Goal: Task Accomplishment & Management: Manage account settings

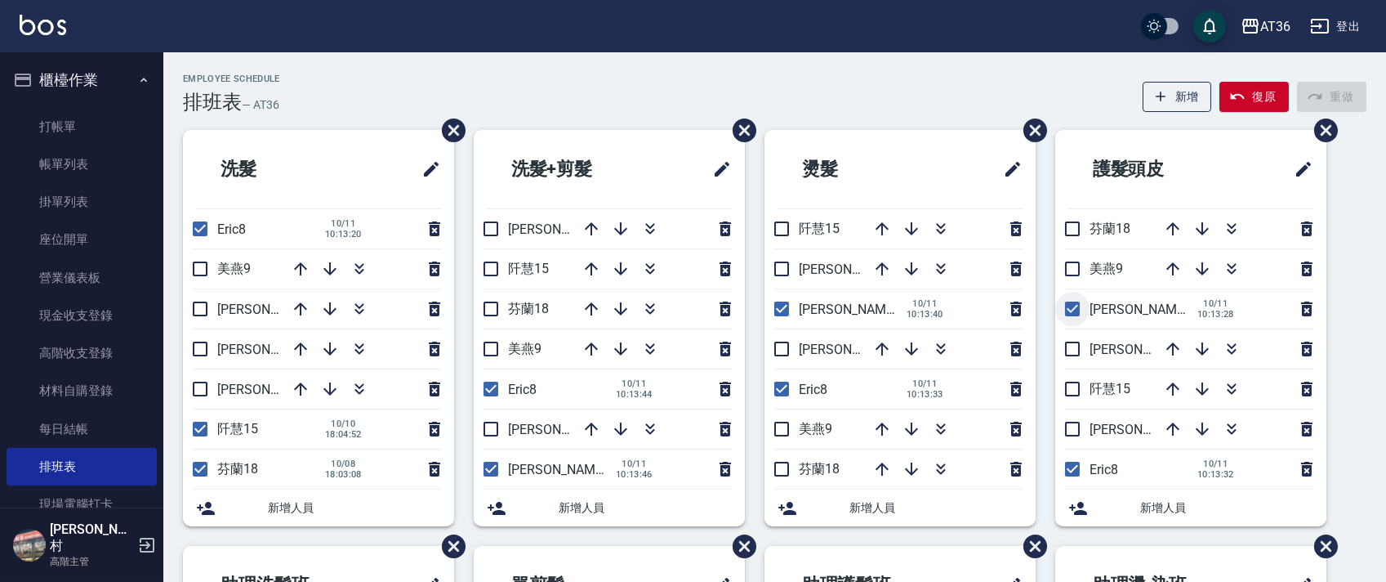
click at [1073, 314] on input "checkbox" at bounding box center [1072, 309] width 34 height 34
checkbox input "false"
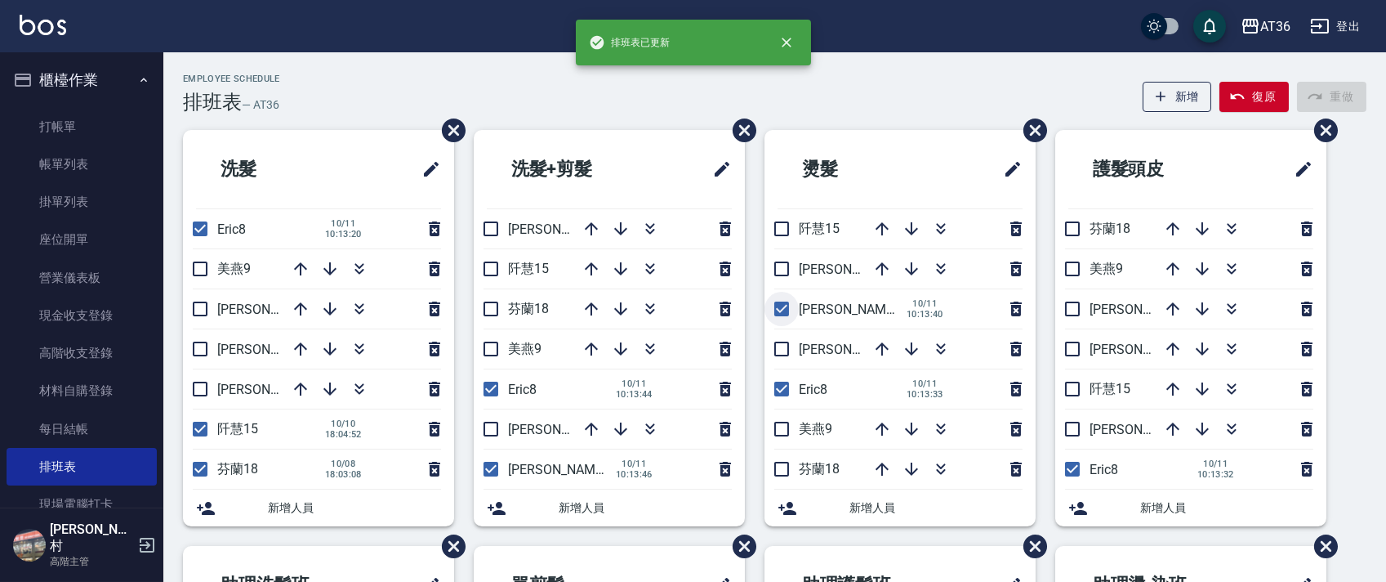
click at [785, 312] on input "checkbox" at bounding box center [782, 309] width 34 height 34
checkbox input "false"
drag, startPoint x: 484, startPoint y: 468, endPoint x: 224, endPoint y: 377, distance: 275.4
click at [482, 469] on input "checkbox" at bounding box center [491, 469] width 34 height 34
checkbox input "false"
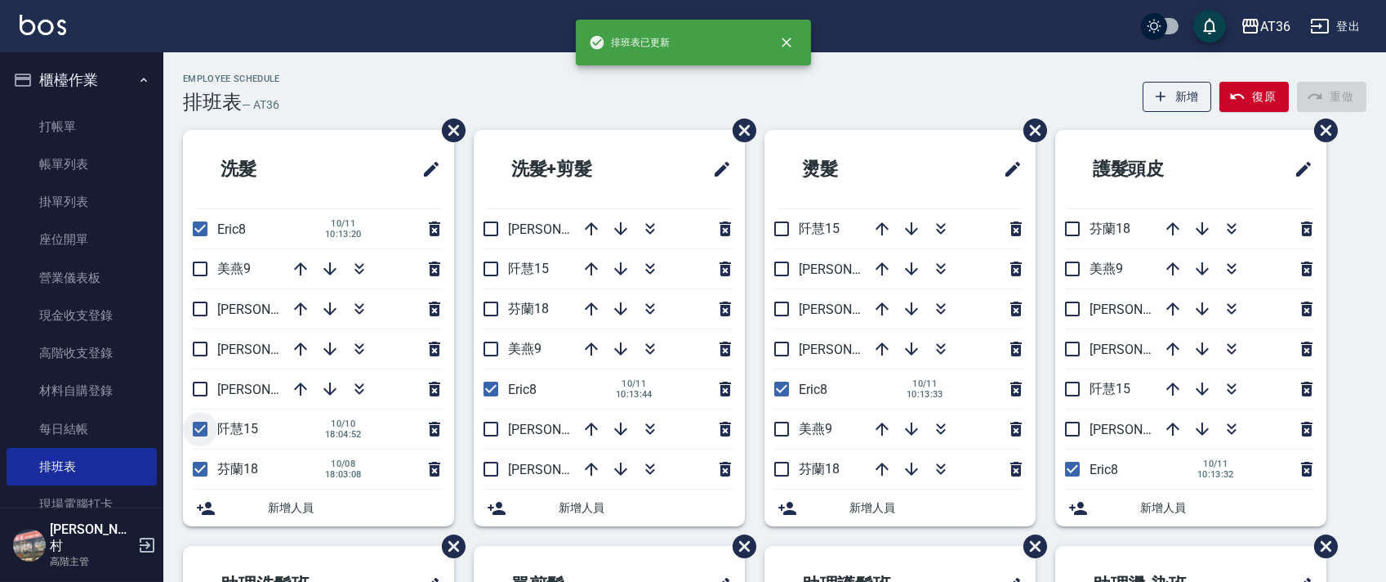
click at [193, 428] on input "checkbox" at bounding box center [200, 429] width 34 height 34
checkbox input "false"
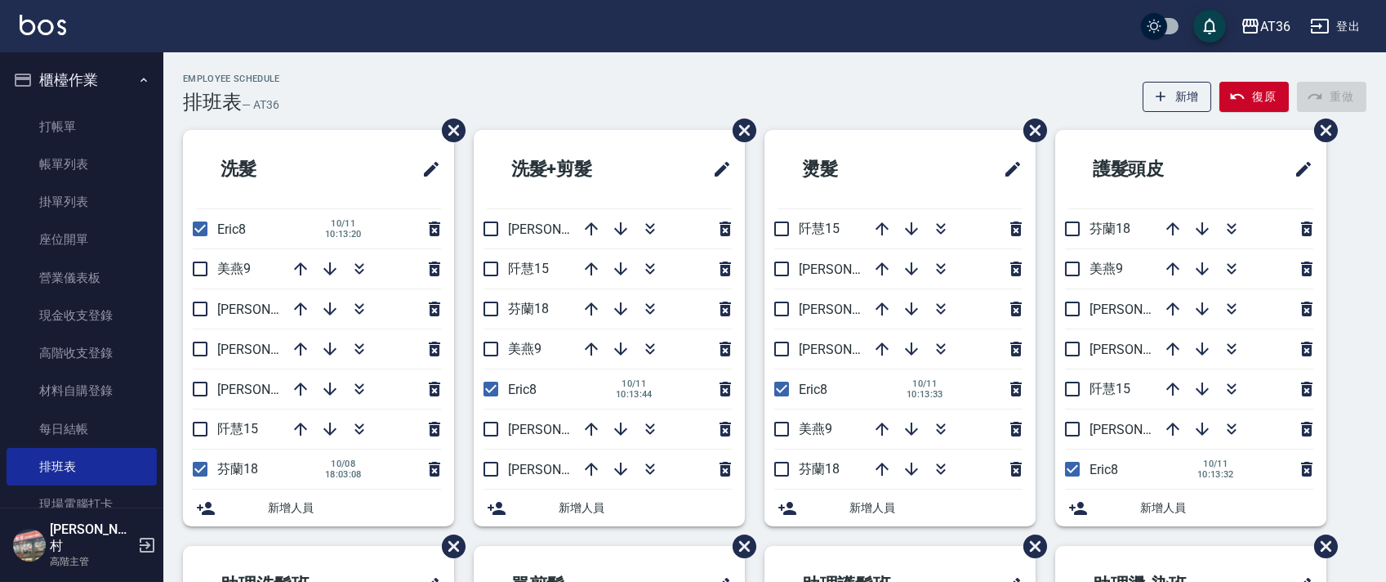
click at [194, 470] on input "checkbox" at bounding box center [200, 469] width 34 height 34
checkbox input "false"
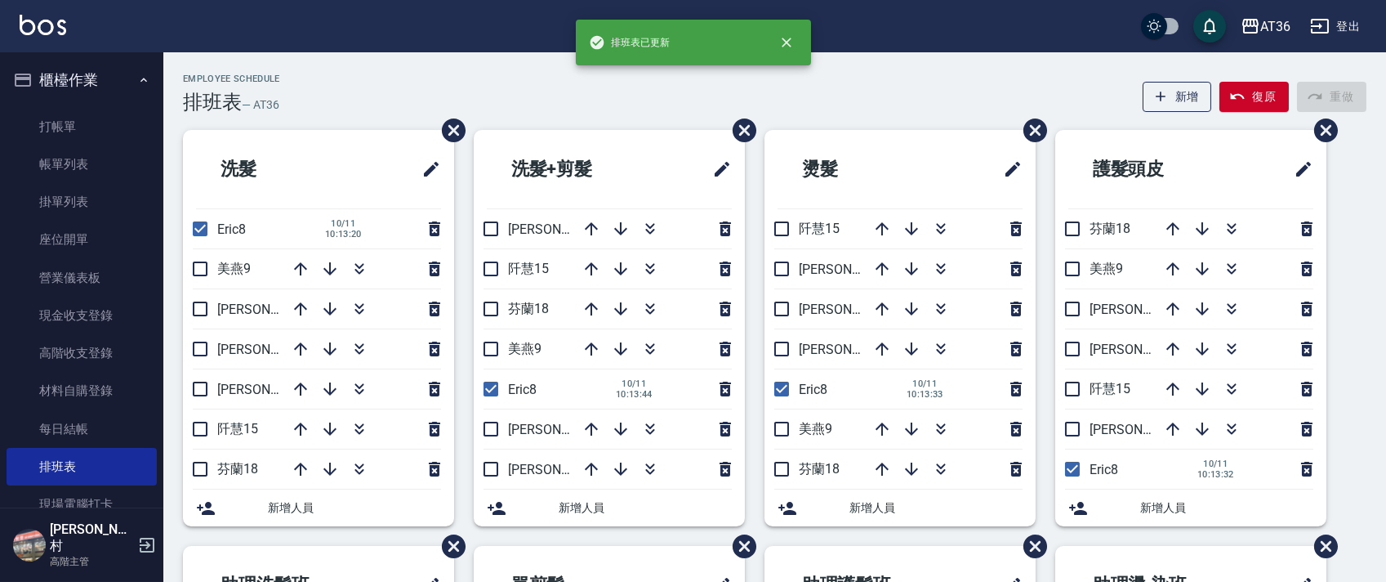
scroll to position [386, 0]
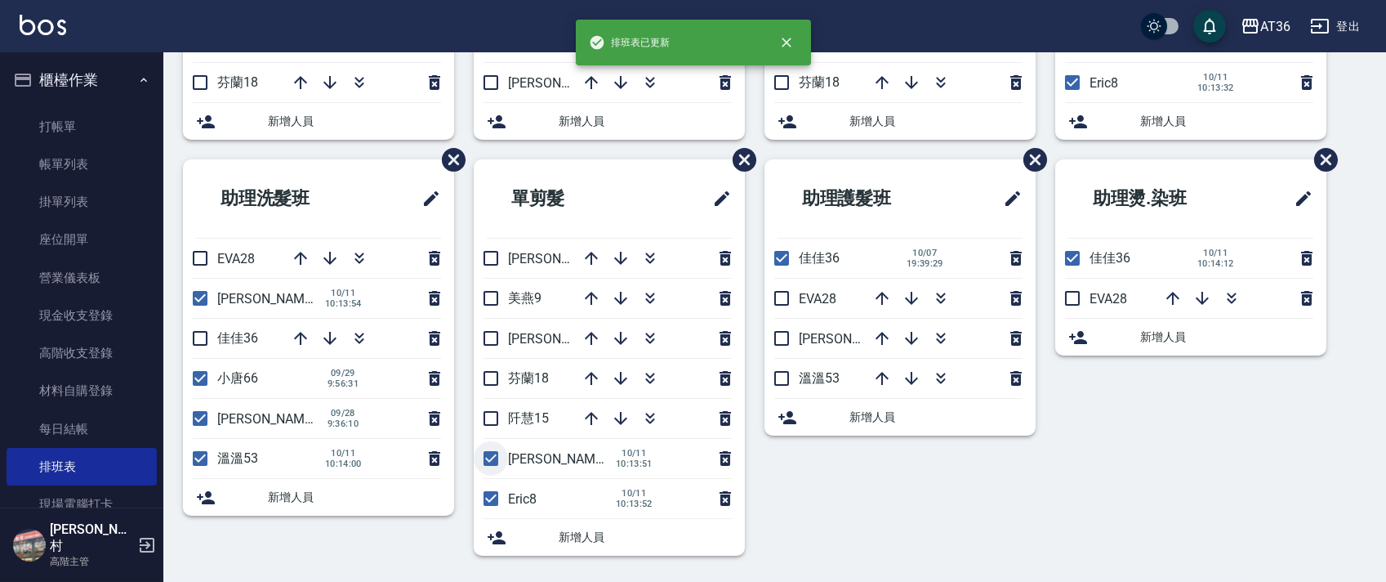
click at [491, 452] on input "checkbox" at bounding box center [491, 458] width 34 height 34
checkbox input "false"
